Goal: Information Seeking & Learning: Learn about a topic

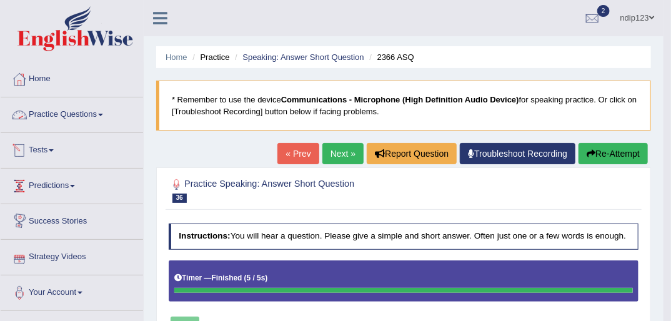
click at [57, 115] on link "Practice Questions" at bounding box center [72, 112] width 142 height 31
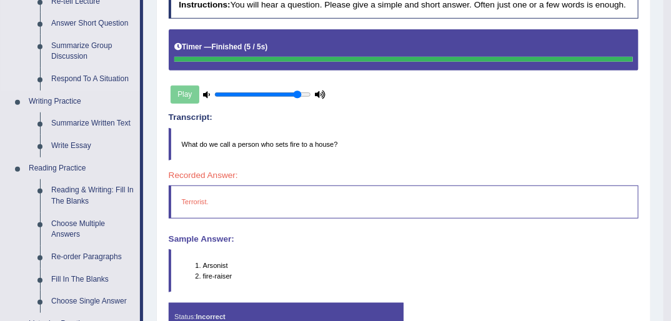
scroll to position [250, 0]
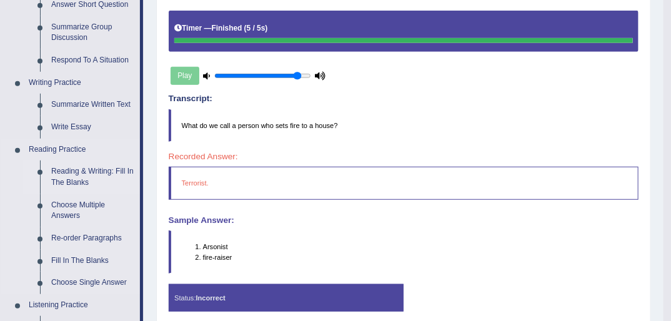
click at [85, 176] on link "Reading & Writing: Fill In The Blanks" at bounding box center [93, 176] width 94 height 33
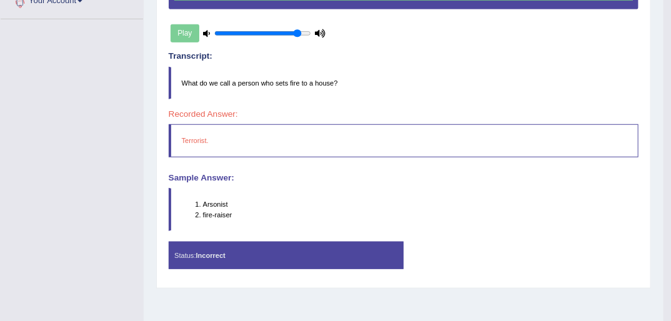
scroll to position [335, 0]
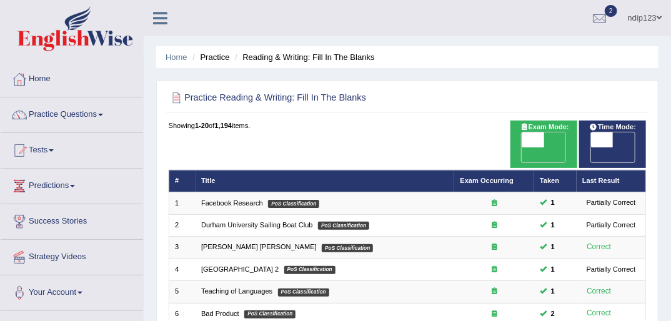
click at [521, 147] on span "OFF" at bounding box center [510, 154] width 22 height 15
checkbox input "true"
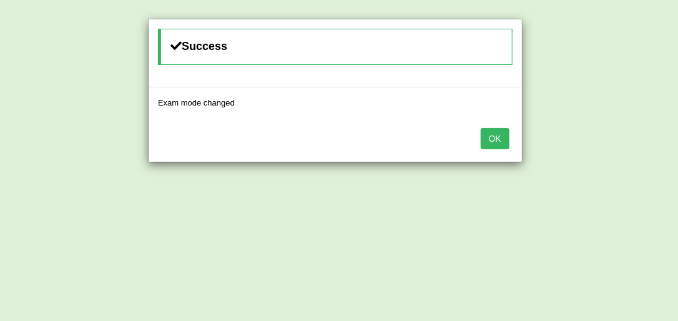
click at [492, 139] on button "OK" at bounding box center [495, 138] width 29 height 21
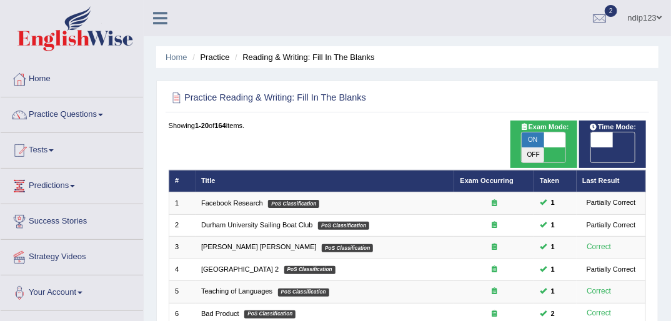
click at [590, 147] on span "OFF" at bounding box center [579, 154] width 22 height 15
checkbox input "true"
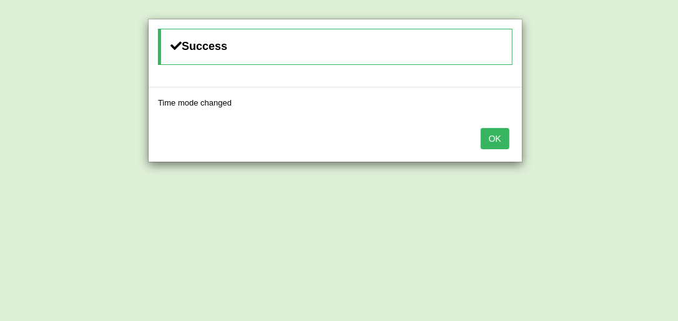
click at [502, 138] on button "OK" at bounding box center [495, 138] width 29 height 21
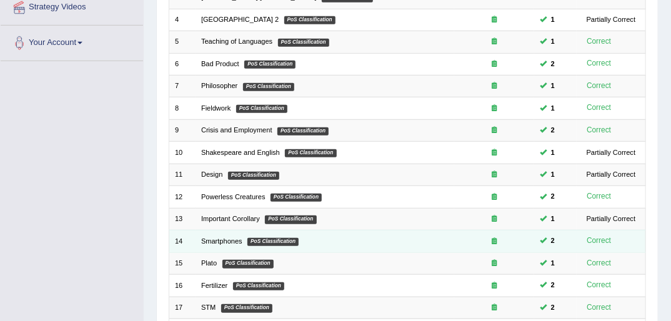
scroll to position [398, 0]
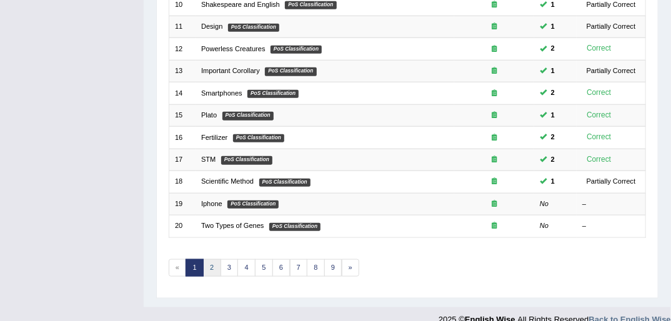
click at [213, 259] on link "2" at bounding box center [212, 267] width 18 height 17
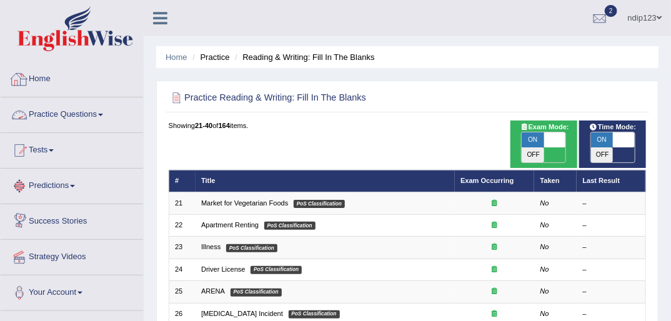
click at [91, 115] on link "Practice Questions" at bounding box center [72, 112] width 142 height 31
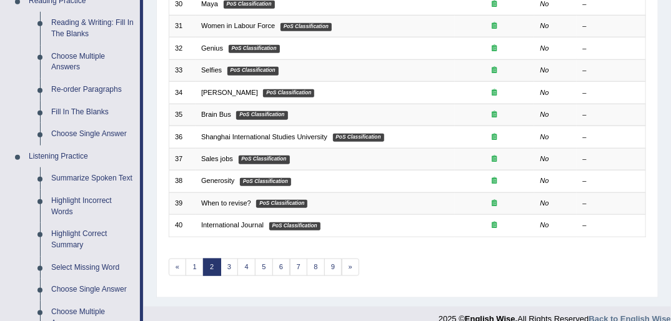
scroll to position [400, 0]
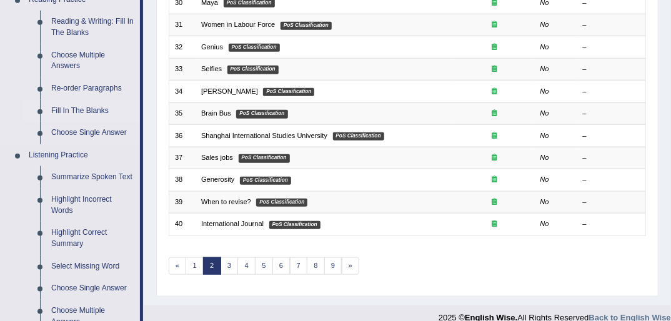
click at [85, 108] on link "Fill In The Blanks" at bounding box center [93, 111] width 94 height 22
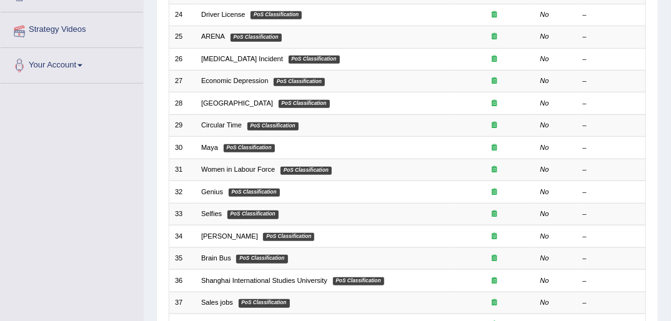
scroll to position [157, 0]
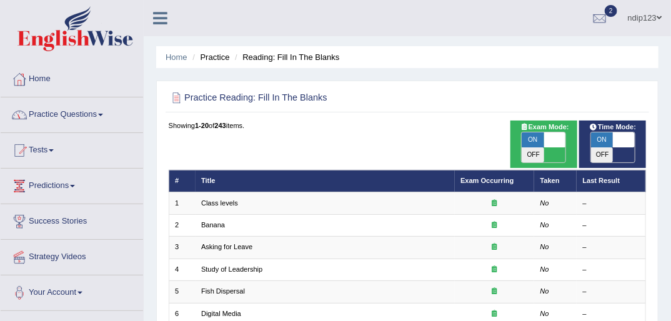
click at [536, 137] on span "ON" at bounding box center [532, 139] width 22 height 15
checkbox input "false"
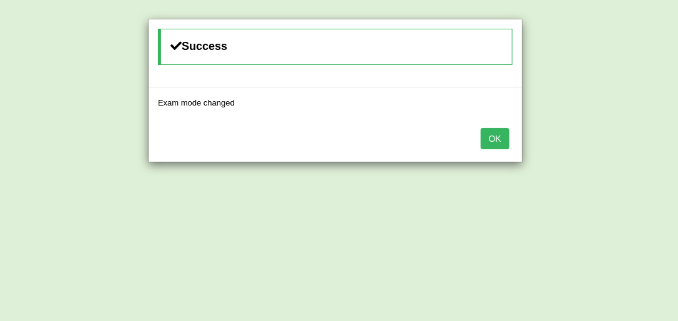
click at [502, 139] on button "OK" at bounding box center [495, 138] width 29 height 21
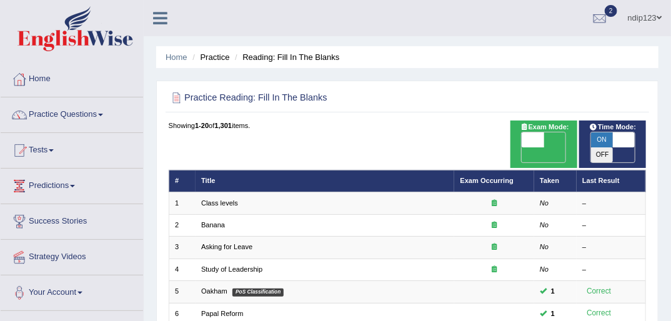
click at [606, 139] on span "ON" at bounding box center [602, 139] width 22 height 15
checkbox input "false"
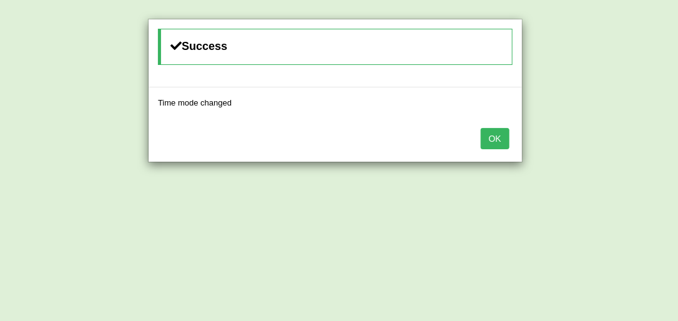
click at [504, 137] on button "OK" at bounding box center [495, 138] width 29 height 21
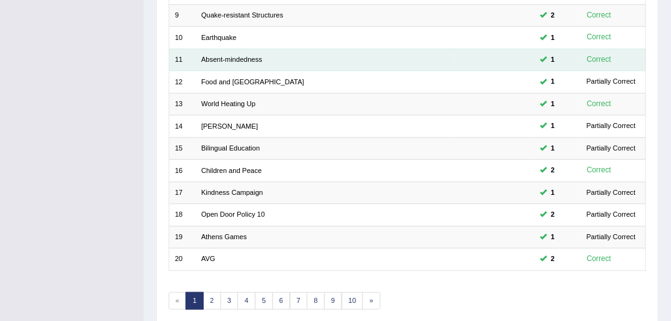
scroll to position [398, 0]
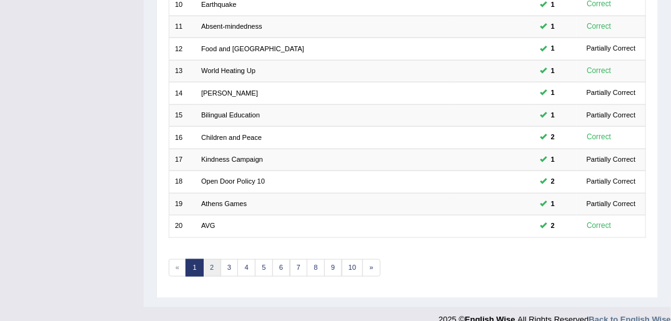
click at [212, 259] on link "2" at bounding box center [212, 267] width 18 height 17
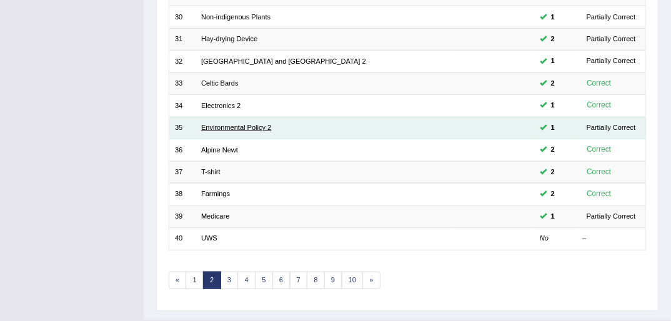
scroll to position [398, 0]
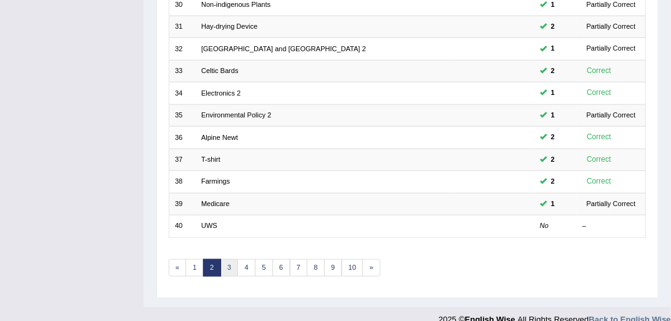
click at [231, 259] on link "3" at bounding box center [229, 267] width 18 height 17
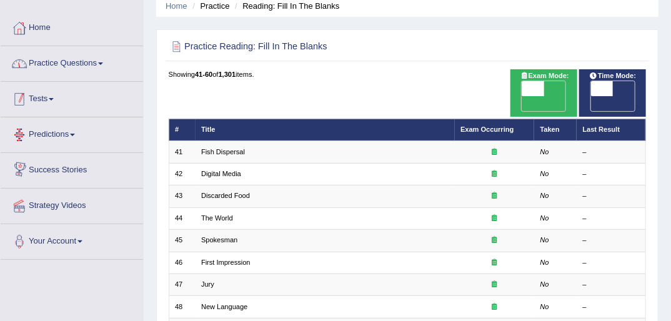
scroll to position [48, 0]
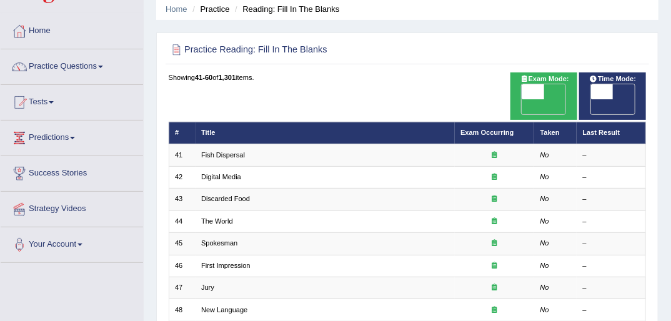
click at [57, 62] on link "Practice Questions" at bounding box center [72, 64] width 142 height 31
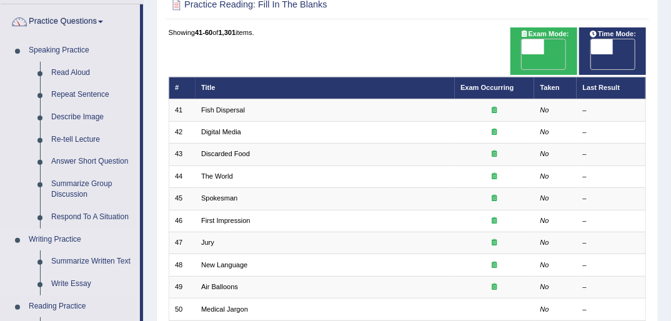
scroll to position [298, 0]
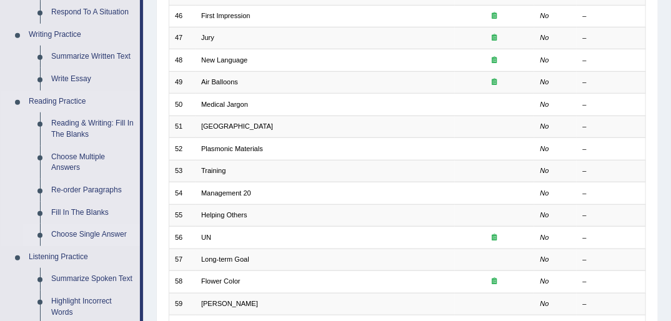
click at [85, 232] on link "Choose Single Answer" at bounding box center [93, 235] width 94 height 22
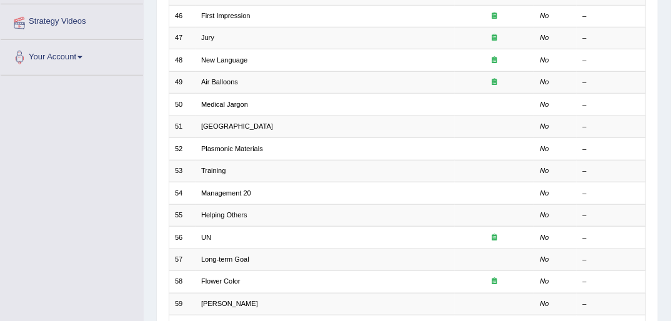
scroll to position [340, 0]
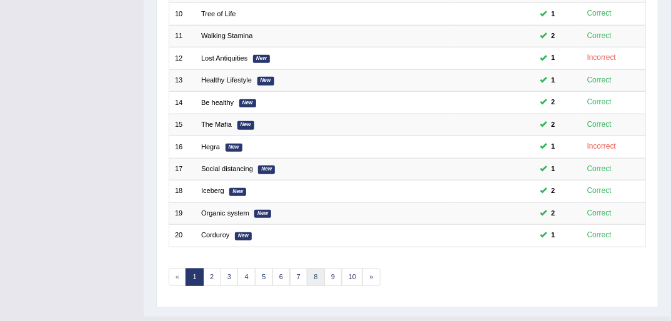
scroll to position [398, 0]
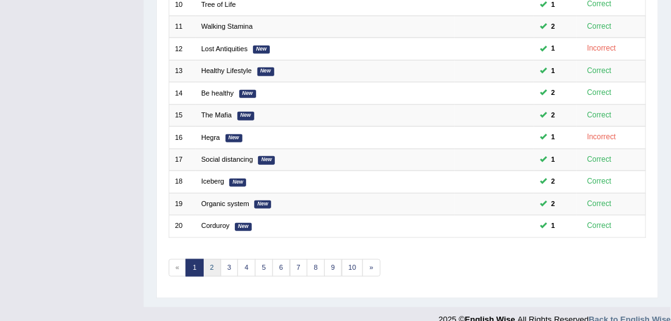
click at [210, 259] on link "2" at bounding box center [212, 267] width 18 height 17
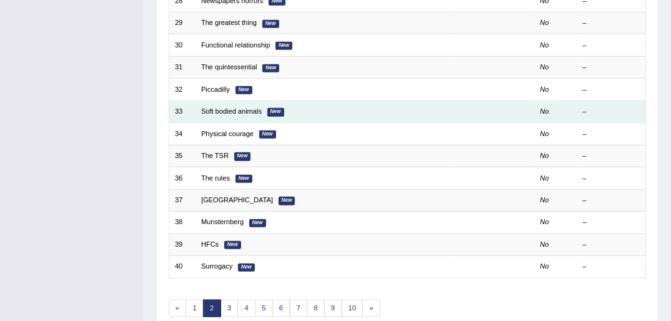
scroll to position [398, 0]
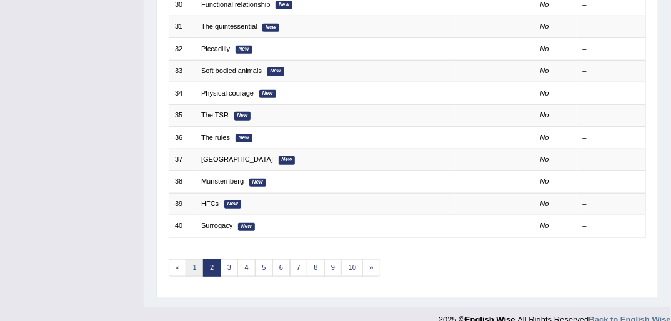
click at [196, 259] on link "1" at bounding box center [194, 267] width 18 height 17
